Goal: Navigation & Orientation: Go to known website

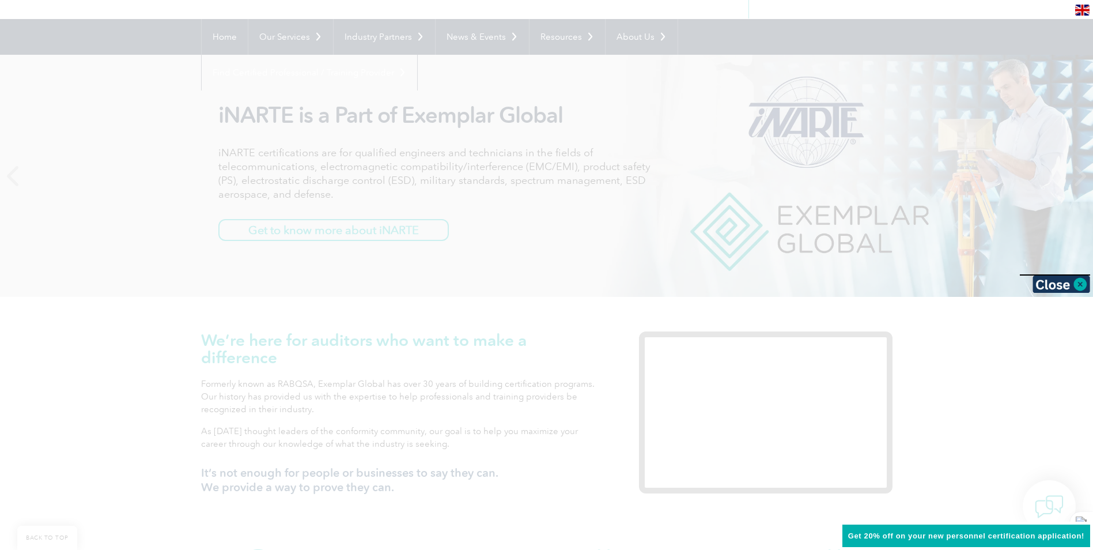
scroll to position [288, 0]
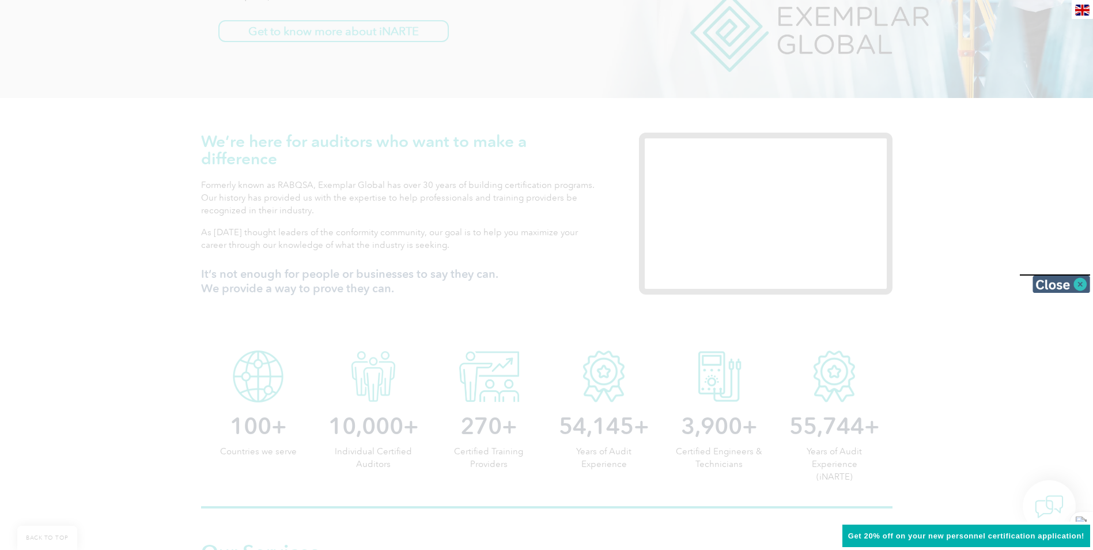
click at [1084, 288] on img at bounding box center [1062, 284] width 58 height 17
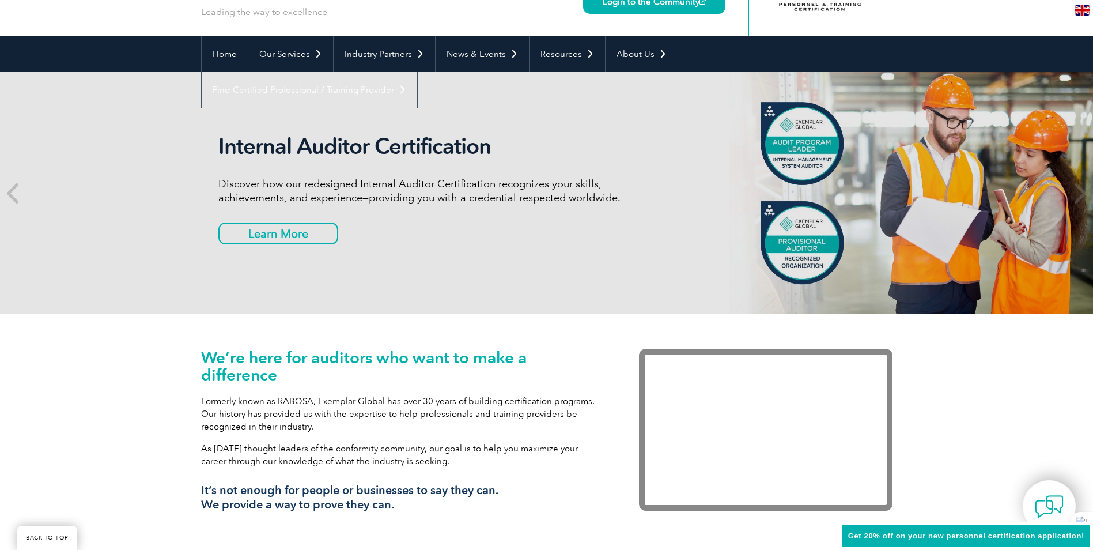
scroll to position [0, 0]
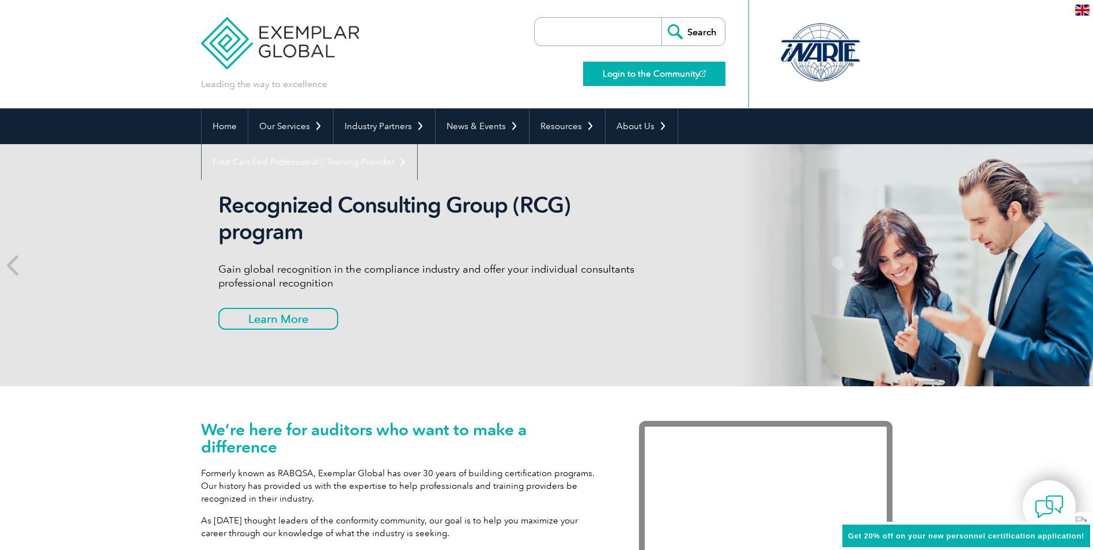
click at [638, 73] on link "Login to the Community" at bounding box center [654, 74] width 142 height 24
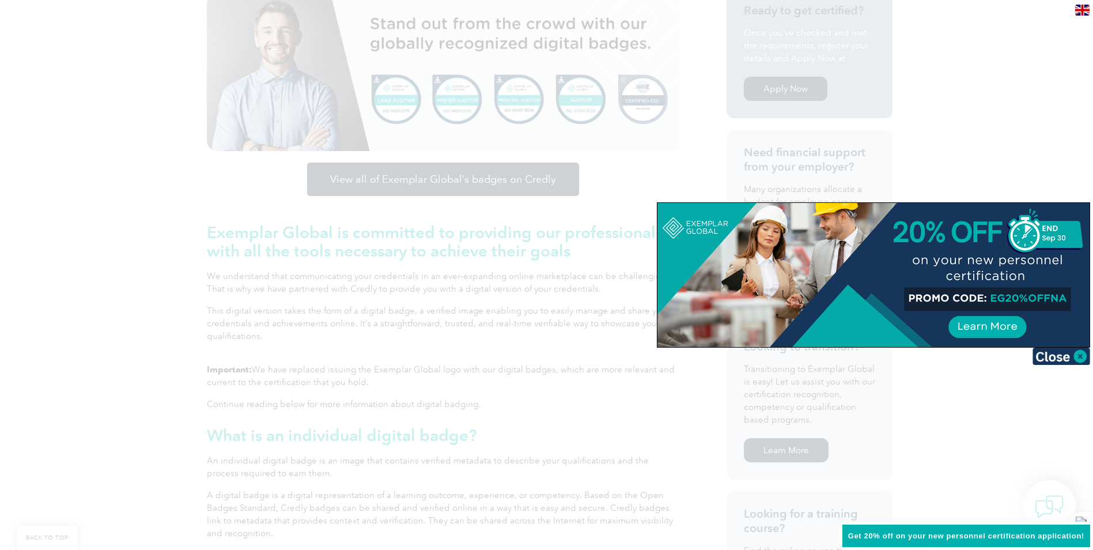
scroll to position [346, 0]
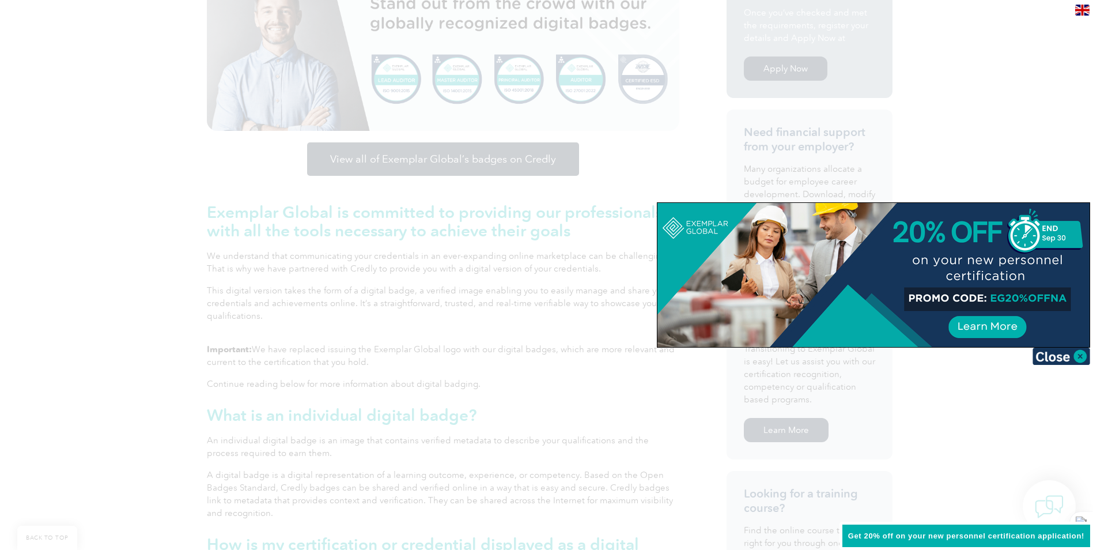
click at [134, 373] on div at bounding box center [546, 275] width 1093 height 550
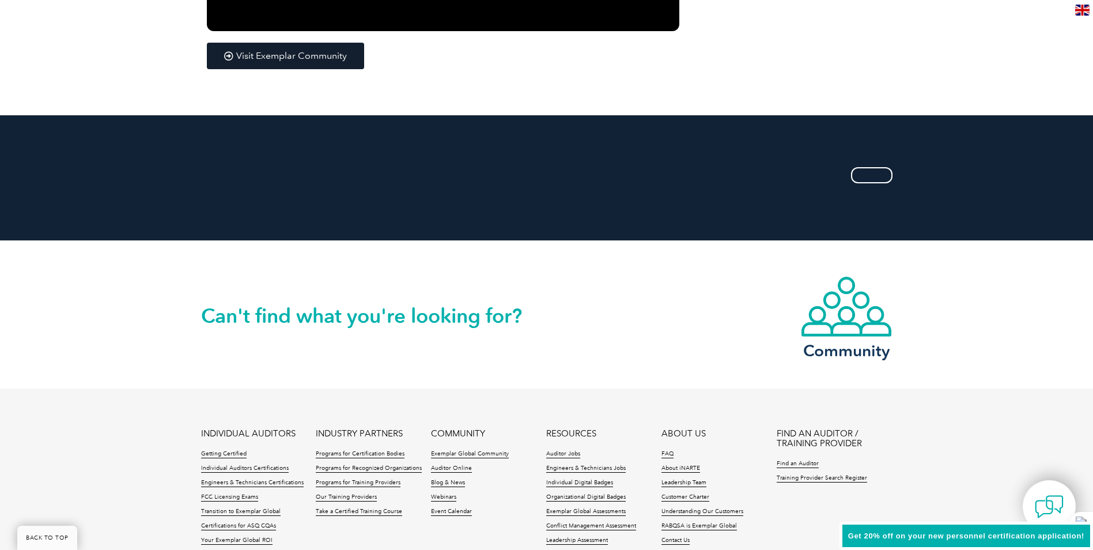
scroll to position [2306, 0]
